Goal: Task Accomplishment & Management: Use online tool/utility

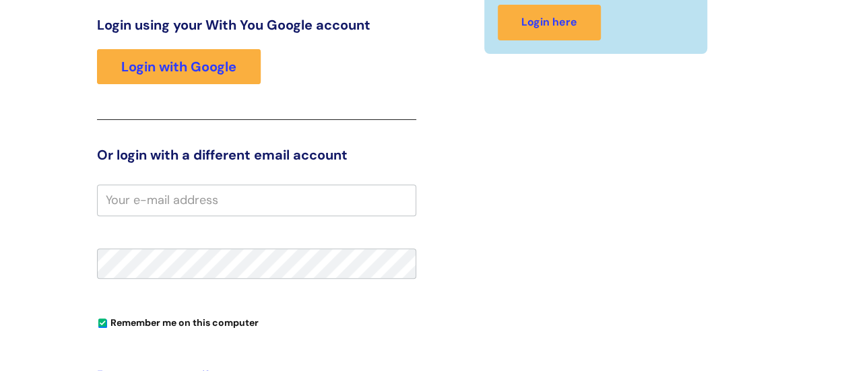
scroll to position [193, 0]
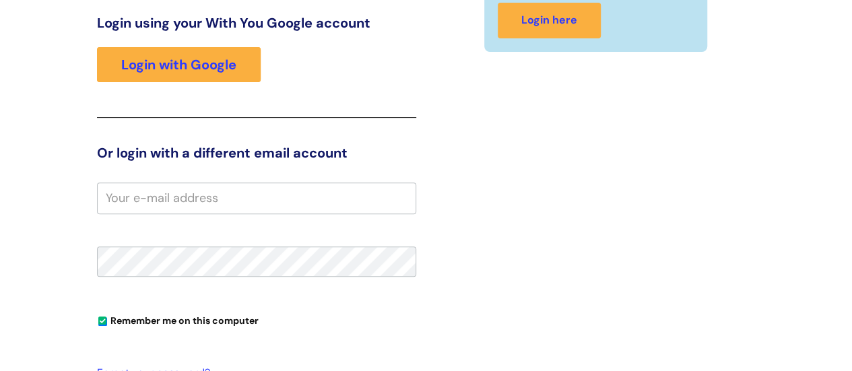
click at [190, 205] on input "email" at bounding box center [256, 198] width 319 height 31
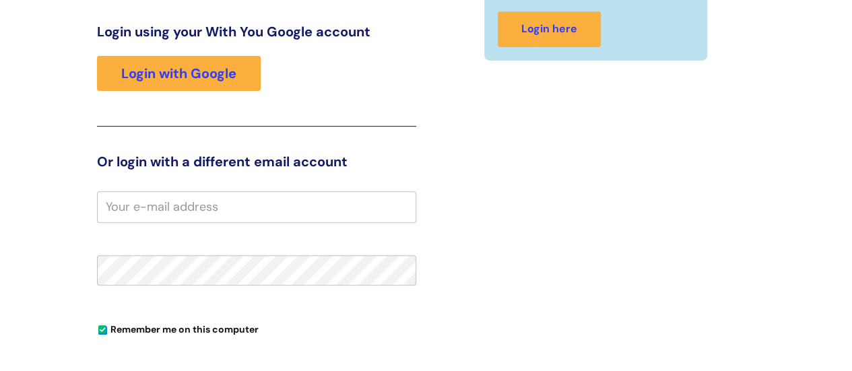
scroll to position [0, 0]
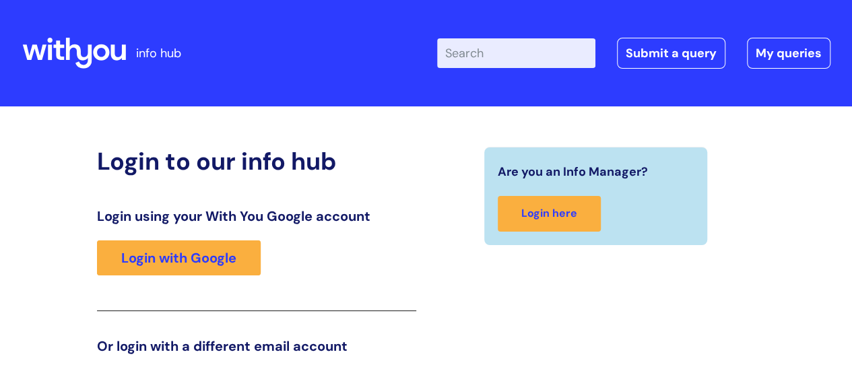
drag, startPoint x: 857, startPoint y: 38, endPoint x: 370, endPoint y: 57, distance: 486.7
click at [370, 57] on div "Enter your search term here... Search Submit a query My queries Welcome Login" at bounding box center [543, 52] width 576 height 79
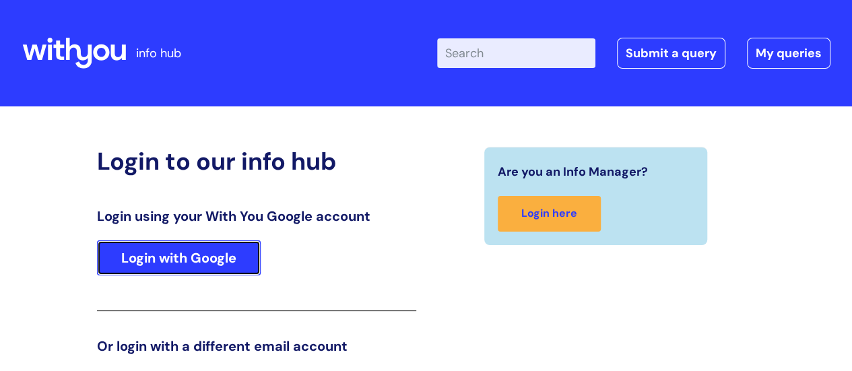
click at [218, 255] on link "Login with Google" at bounding box center [179, 257] width 164 height 35
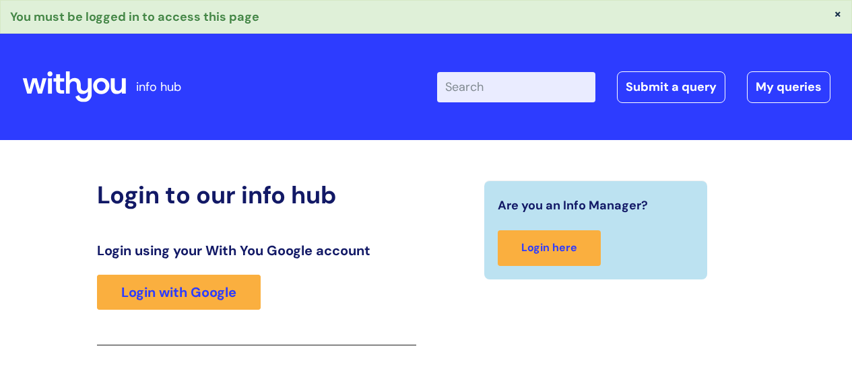
scroll to position [238, 0]
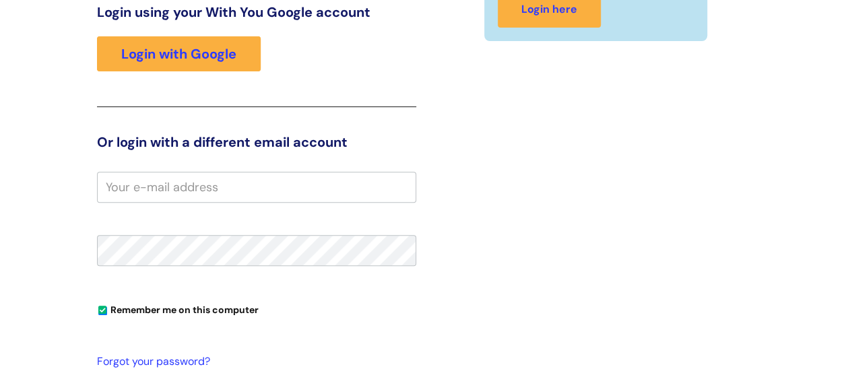
click at [304, 190] on input "email" at bounding box center [256, 187] width 319 height 31
type input "akram.obaid@wearewithyou.org.uk"
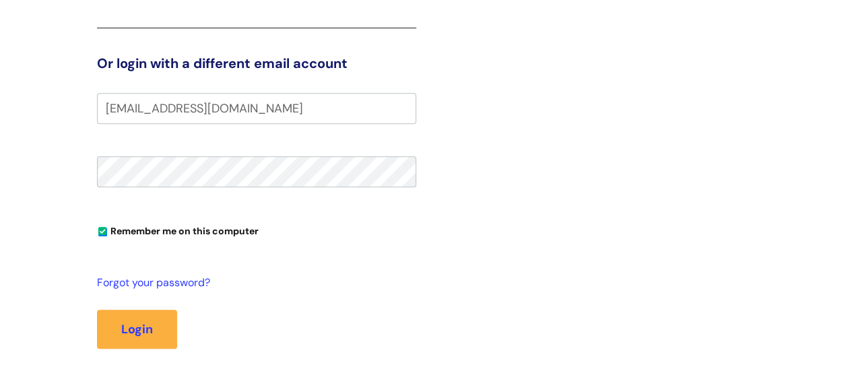
click at [97, 310] on button "Login" at bounding box center [137, 329] width 80 height 39
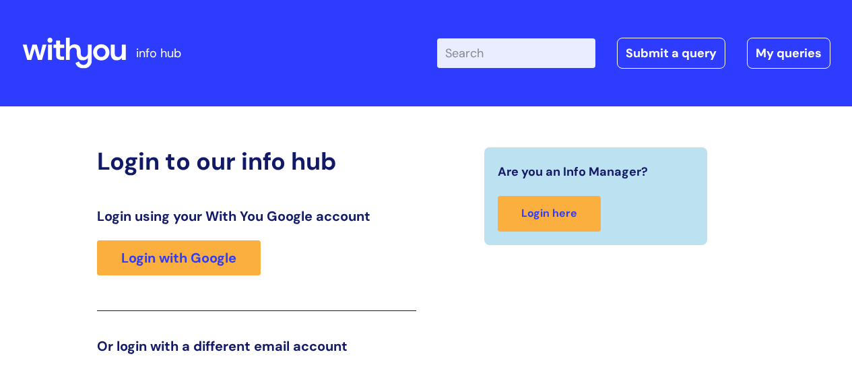
scroll to position [276, 0]
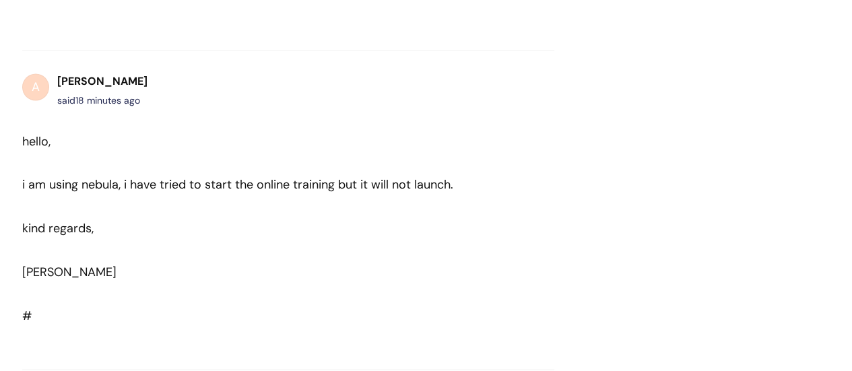
scroll to position [1190, 0]
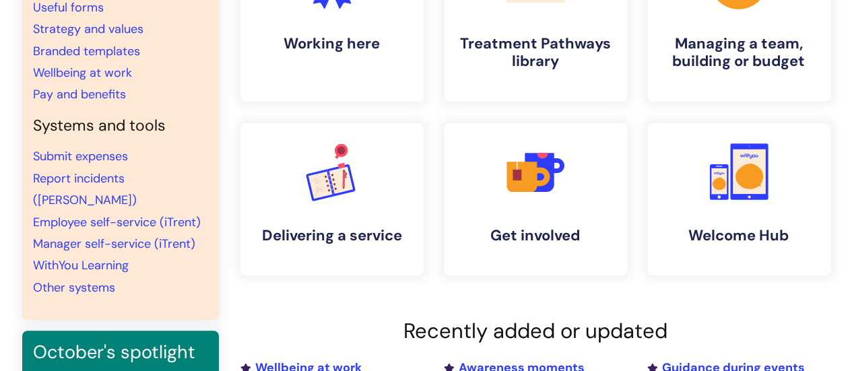
scroll to position [208, 0]
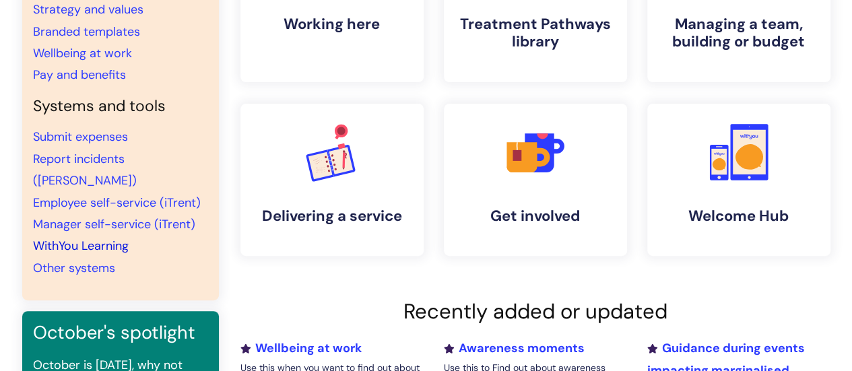
click at [103, 238] on link "WithYou Learning" at bounding box center [81, 246] width 96 height 16
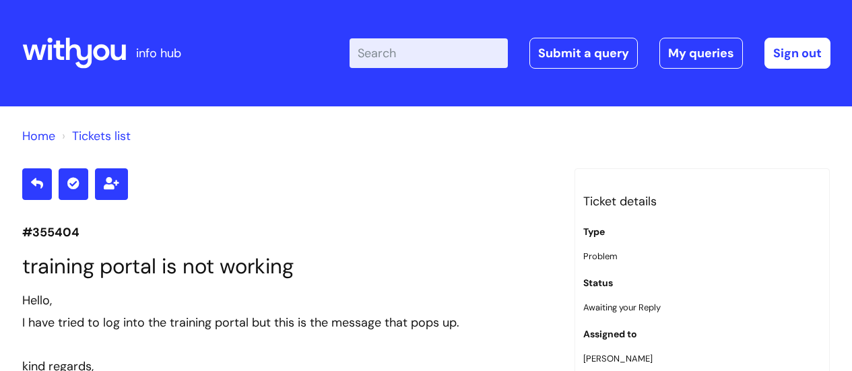
scroll to position [1983, 0]
